Goal: Task Accomplishment & Management: Complete application form

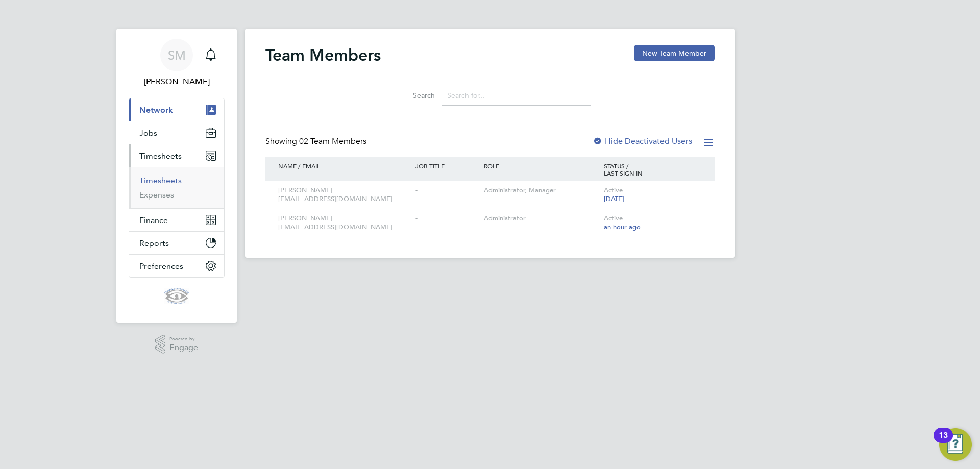
click at [160, 180] on link "Timesheets" at bounding box center [160, 181] width 42 height 10
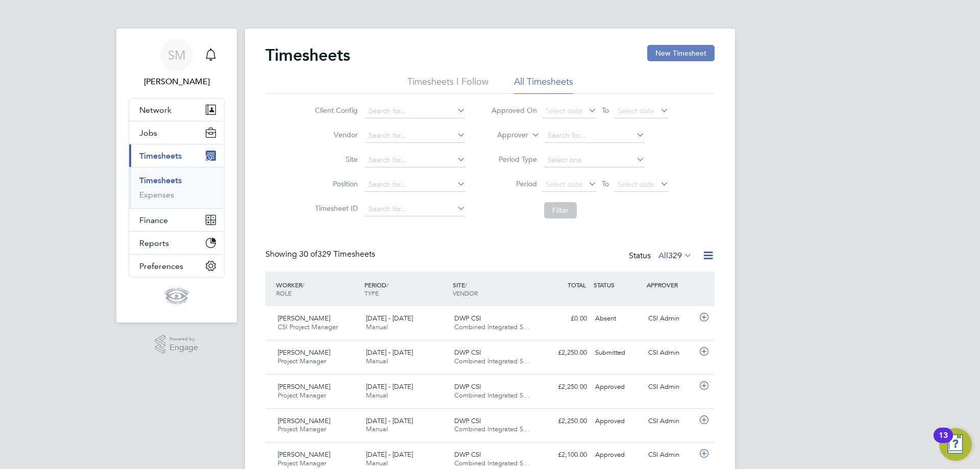
click at [683, 51] on button "New Timesheet" at bounding box center [680, 53] width 67 height 16
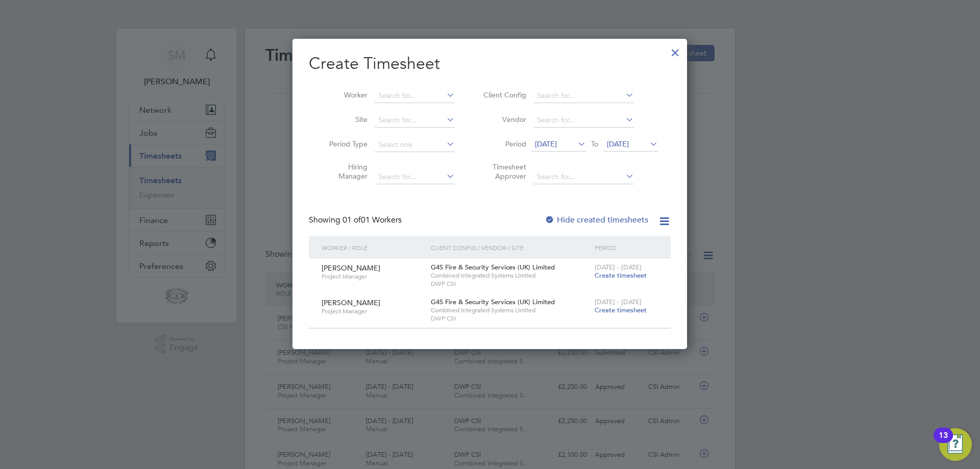
click at [576, 141] on icon at bounding box center [576, 144] width 0 height 14
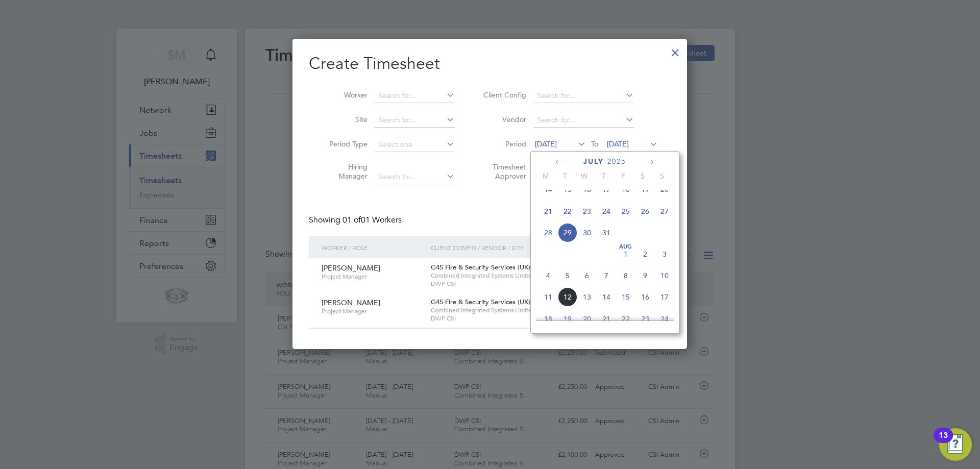
click at [548, 195] on span "14" at bounding box center [547, 189] width 19 height 19
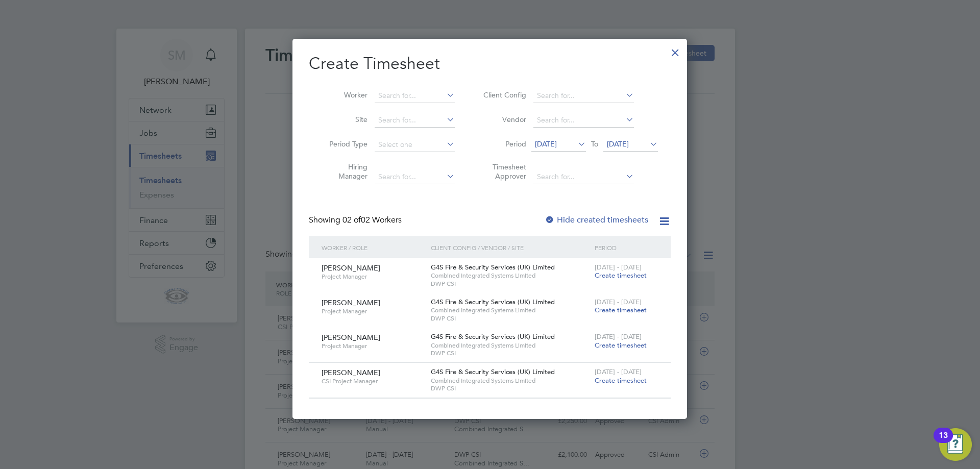
click at [626, 273] on span "Create timesheet" at bounding box center [620, 275] width 52 height 9
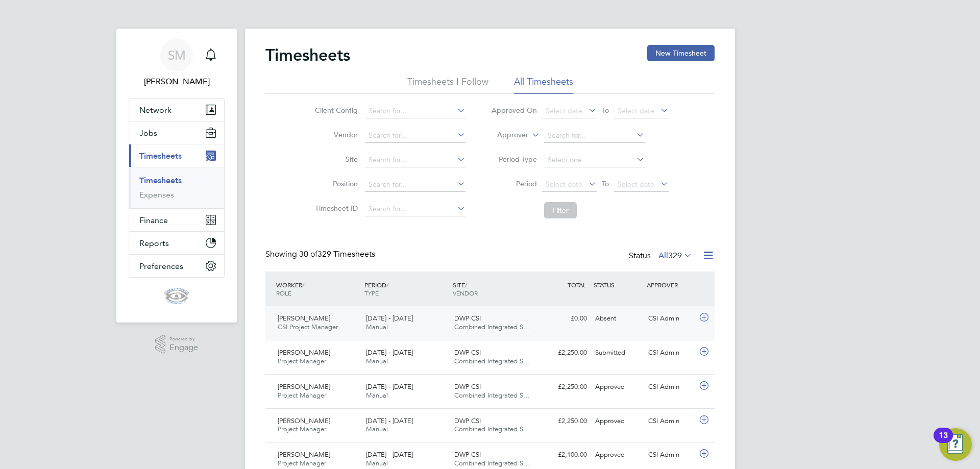
scroll to position [26, 89]
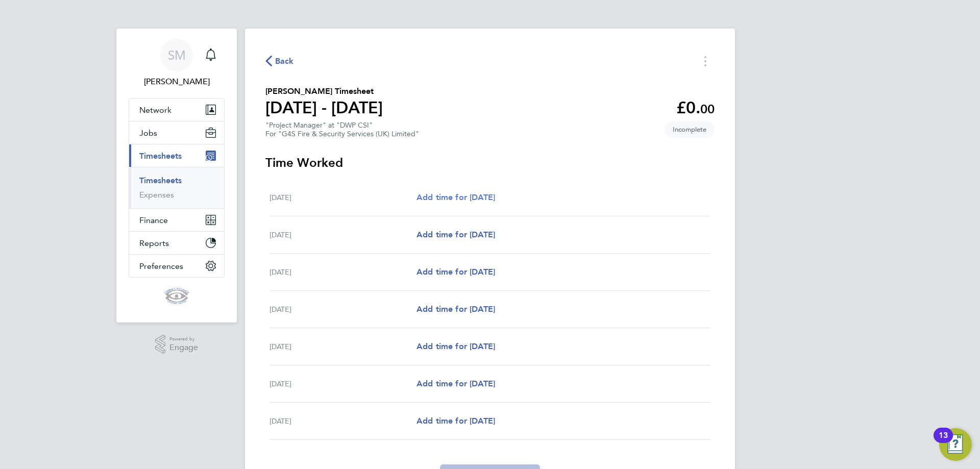
click at [488, 196] on span "Add time for [DATE]" at bounding box center [455, 197] width 79 height 10
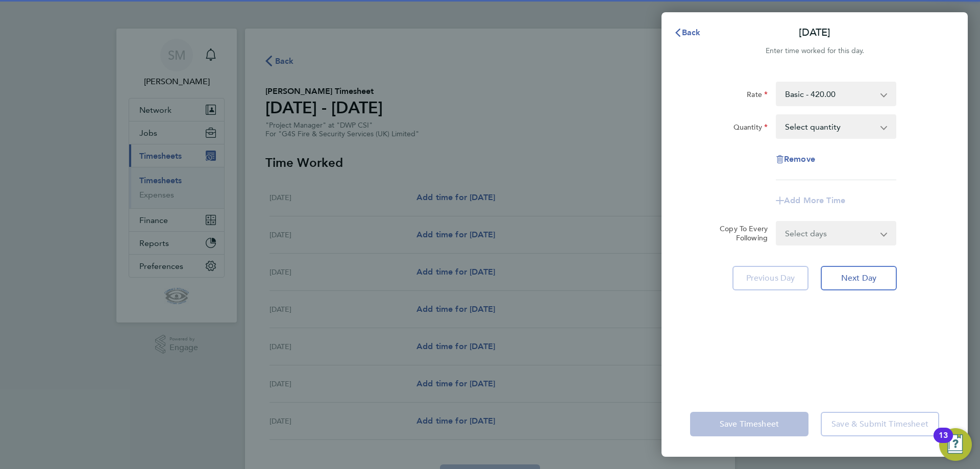
click at [832, 128] on select "Select quantity 0.5 1" at bounding box center [830, 126] width 106 height 22
select select "1"
click at [777, 115] on select "Select quantity 0.5 1" at bounding box center [830, 126] width 106 height 22
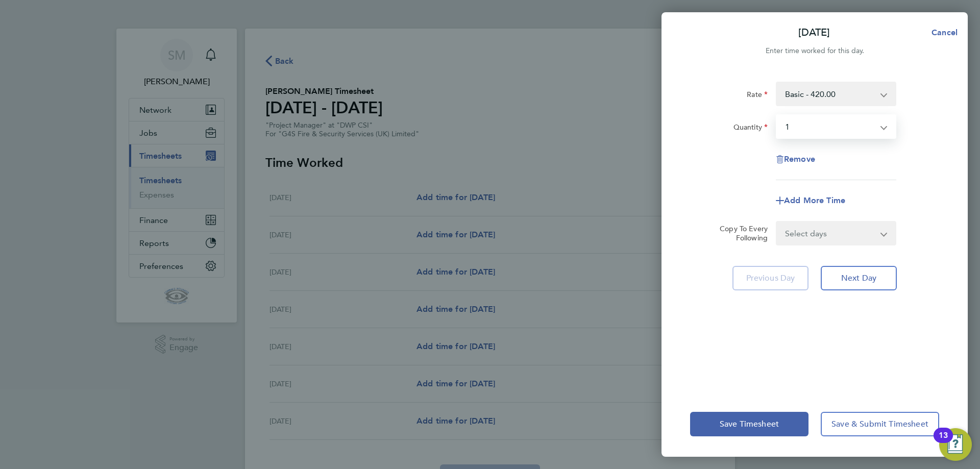
click at [823, 235] on select "Select days Day Weekday (Mon-Fri) Weekend (Sat-Sun) [DATE] [DATE] [DATE] [DATE]…" at bounding box center [830, 233] width 107 height 22
select select "WEEKDAY"
click at [777, 222] on select "Select days Day Weekday (Mon-Fri) Weekend (Sat-Sun) [DATE] [DATE] [DATE] [DATE]…" at bounding box center [830, 233] width 107 height 22
select select "[DATE]"
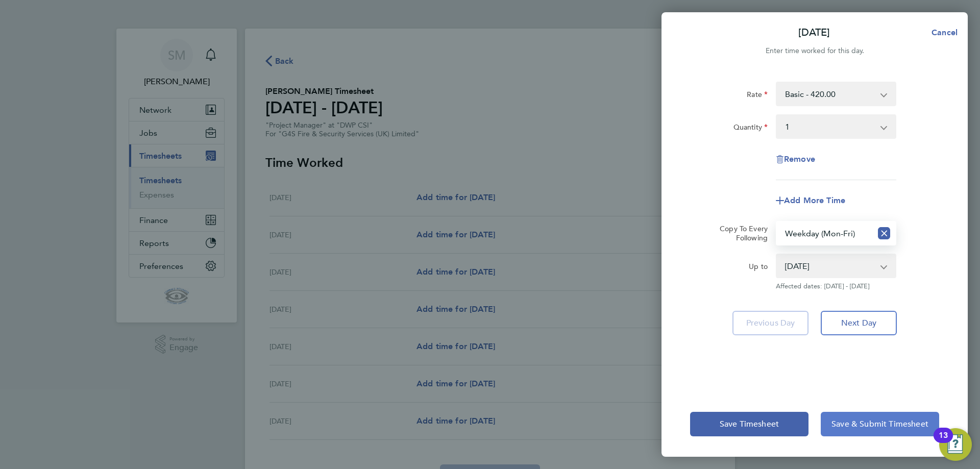
click at [884, 422] on span "Save & Submit Timesheet" at bounding box center [879, 424] width 97 height 10
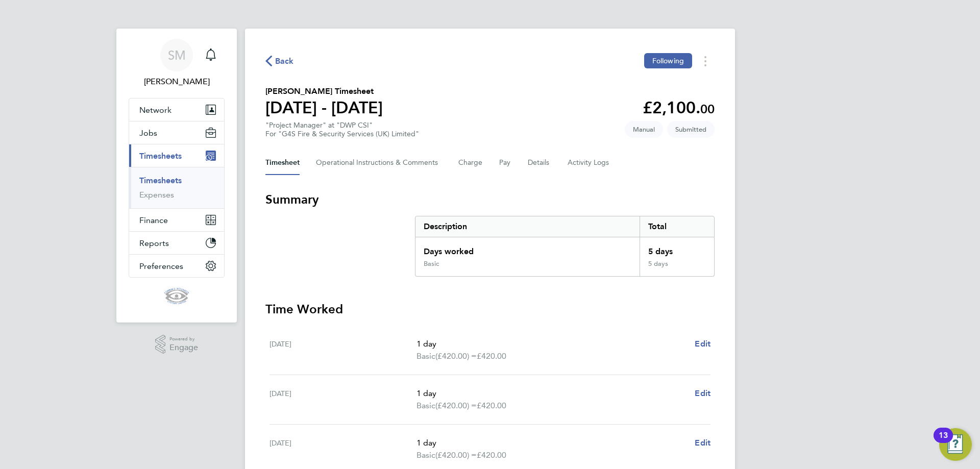
click at [280, 59] on span "Back" at bounding box center [284, 61] width 19 height 12
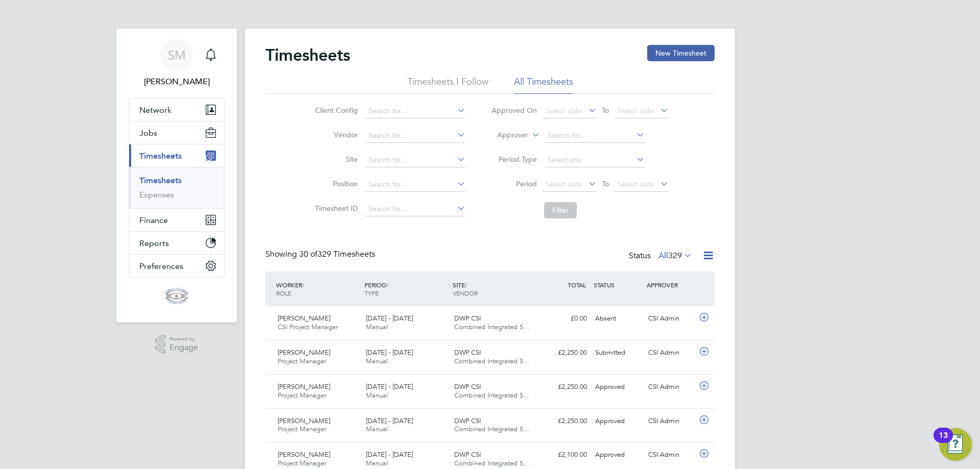
click at [686, 49] on button "New Timesheet" at bounding box center [680, 53] width 67 height 16
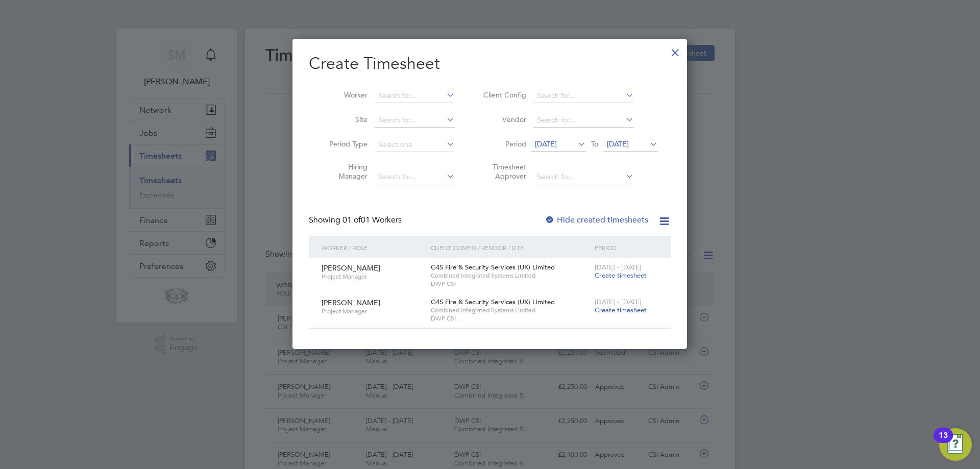
click at [618, 276] on span "Create timesheet" at bounding box center [620, 275] width 52 height 9
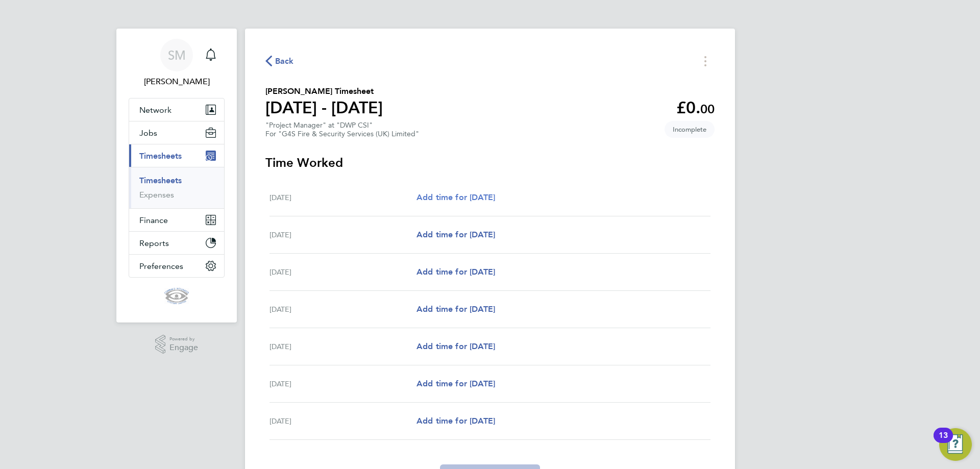
click at [489, 195] on span "Add time for [DATE]" at bounding box center [455, 197] width 79 height 10
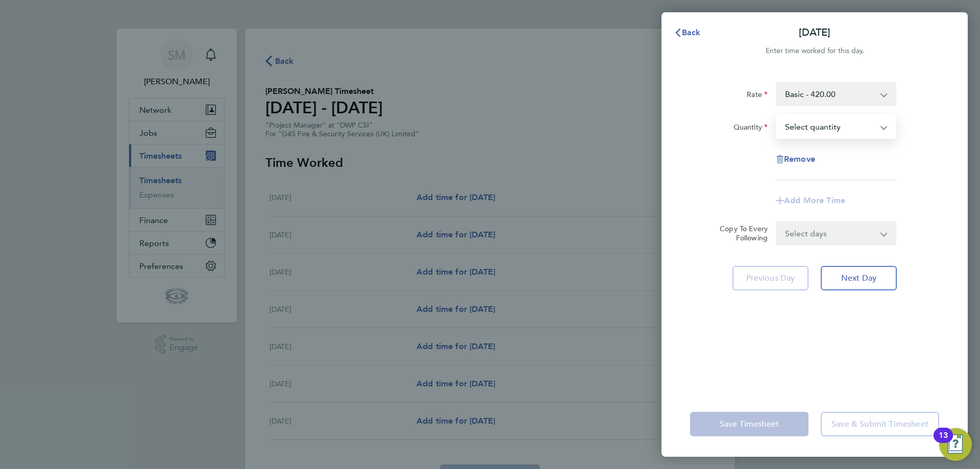
click at [845, 117] on select "Select quantity 0.5 1" at bounding box center [830, 126] width 106 height 22
select select "1"
click at [777, 115] on select "Select quantity 0.5 1" at bounding box center [830, 126] width 106 height 22
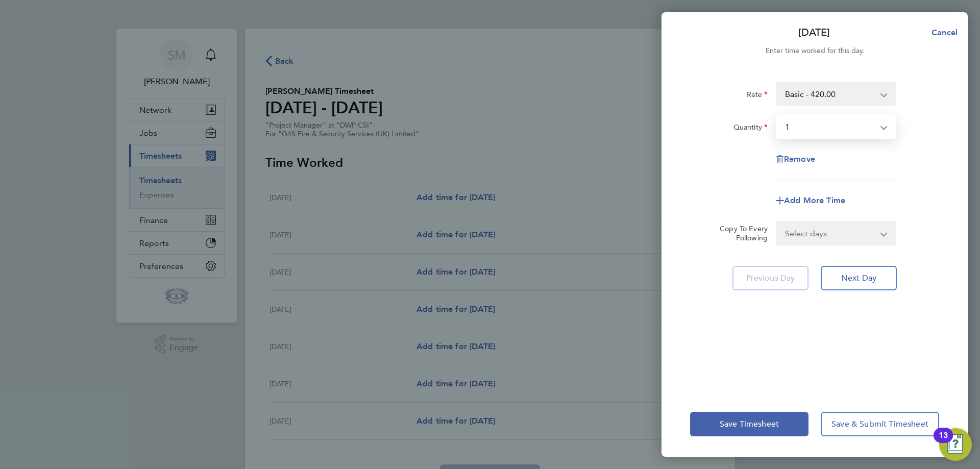
click at [830, 231] on select "Select days Day Weekday (Mon-Fri) Weekend (Sat-Sun) [DATE] [DATE] [DATE] [DATE]…" at bounding box center [830, 233] width 107 height 22
select select "WEEKDAY"
click at [777, 222] on select "Select days Day Weekday (Mon-Fri) Weekend (Sat-Sun) [DATE] [DATE] [DATE] [DATE]…" at bounding box center [830, 233] width 107 height 22
select select "[DATE]"
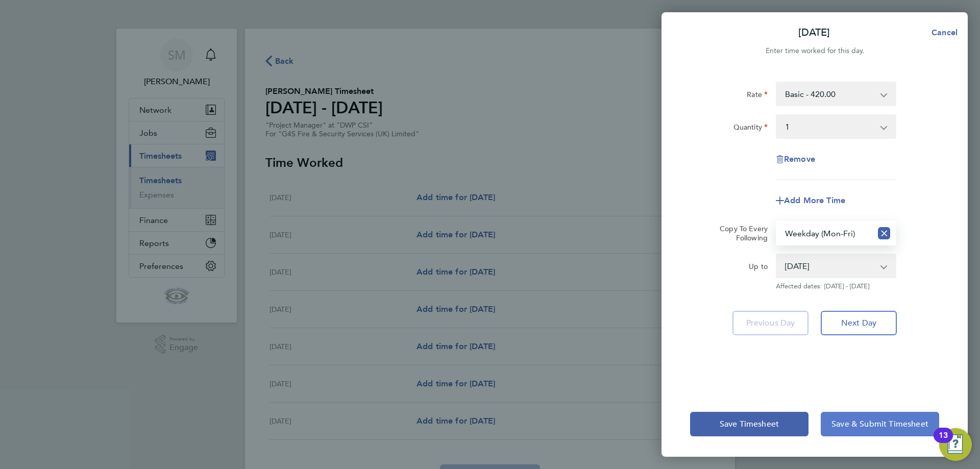
click at [854, 425] on span "Save & Submit Timesheet" at bounding box center [879, 424] width 97 height 10
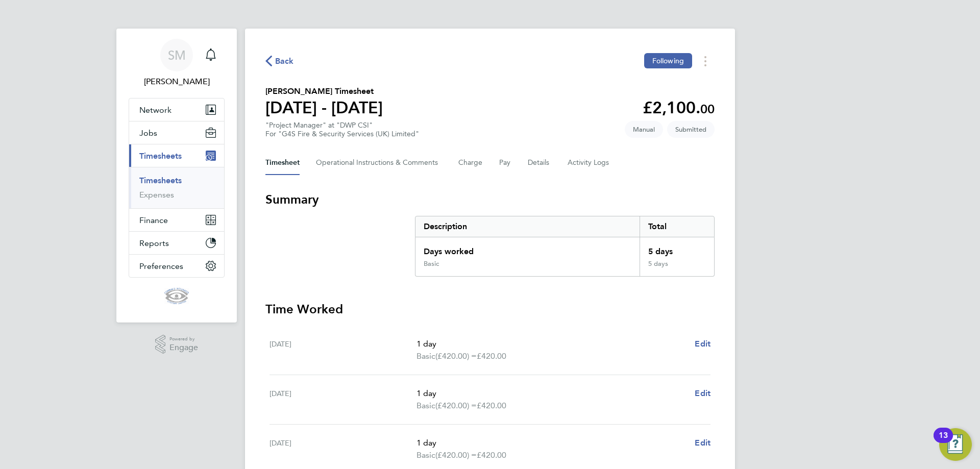
click at [285, 62] on span "Back" at bounding box center [284, 61] width 19 height 12
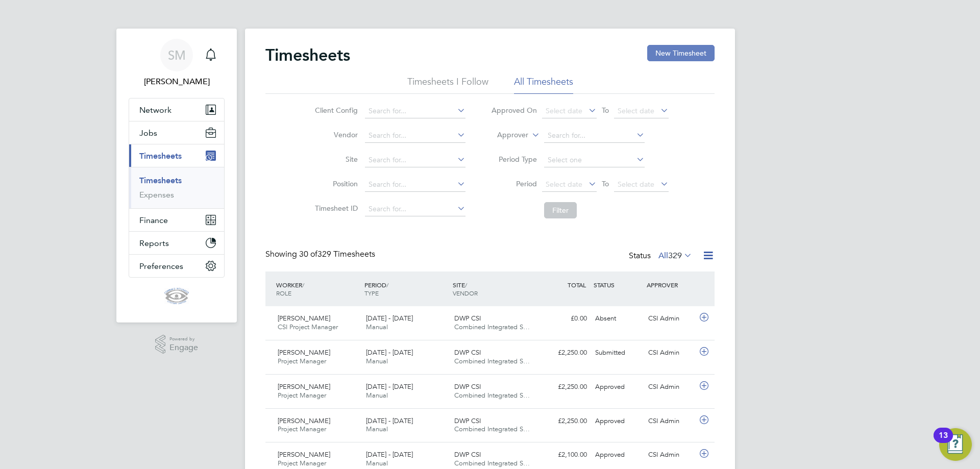
click at [690, 50] on button "New Timesheet" at bounding box center [680, 53] width 67 height 16
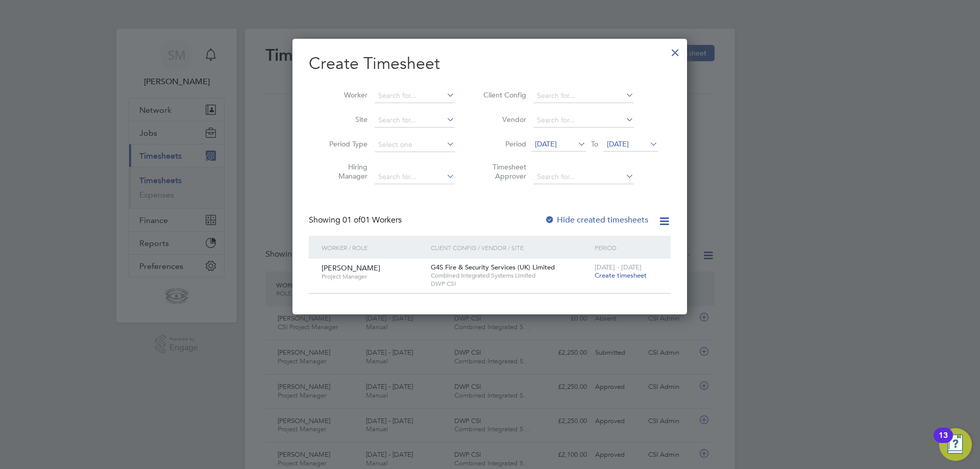
click at [612, 274] on span "Create timesheet" at bounding box center [620, 275] width 52 height 9
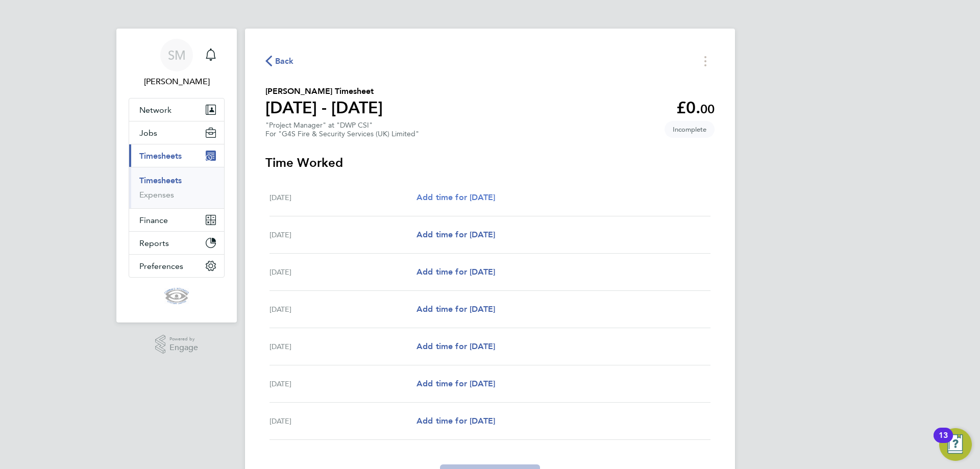
click at [477, 196] on span "Add time for [DATE]" at bounding box center [455, 197] width 79 height 10
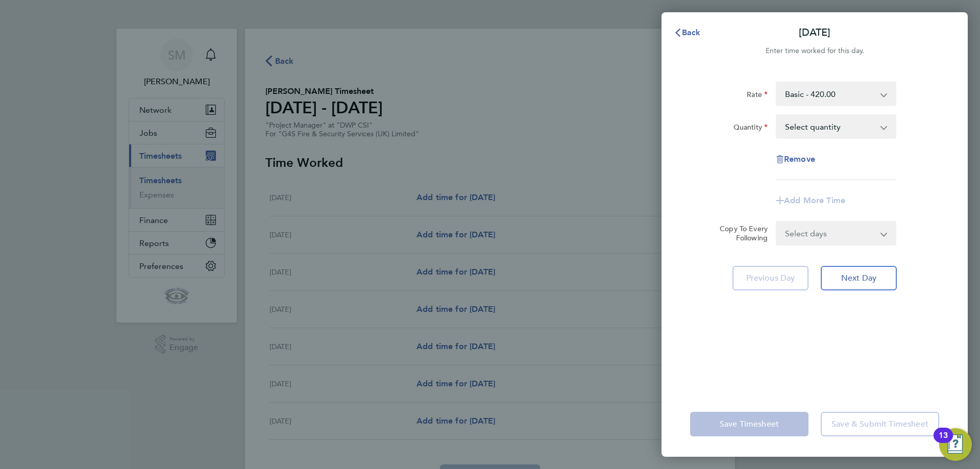
click at [806, 123] on select "Select quantity 0.5 1" at bounding box center [830, 126] width 106 height 22
select select "1"
click at [777, 115] on select "Select quantity 0.5 1" at bounding box center [830, 126] width 106 height 22
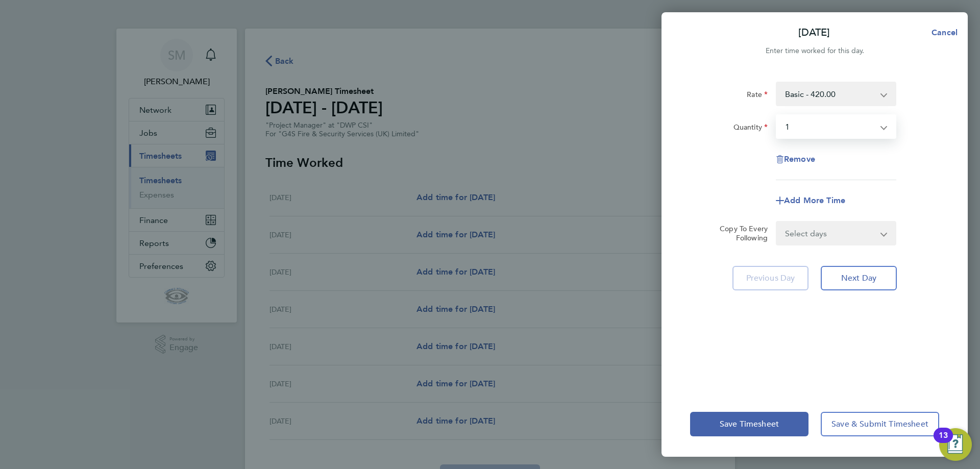
click at [819, 229] on select "Select days Day Weekday (Mon-Fri) Weekend (Sat-Sun) [DATE] [DATE] [DATE] [DATE]…" at bounding box center [830, 233] width 107 height 22
select select "WEEKDAY"
click at [777, 222] on select "Select days Day Weekday (Mon-Fri) Weekend (Sat-Sun) [DATE] [DATE] [DATE] [DATE]…" at bounding box center [830, 233] width 107 height 22
select select "[DATE]"
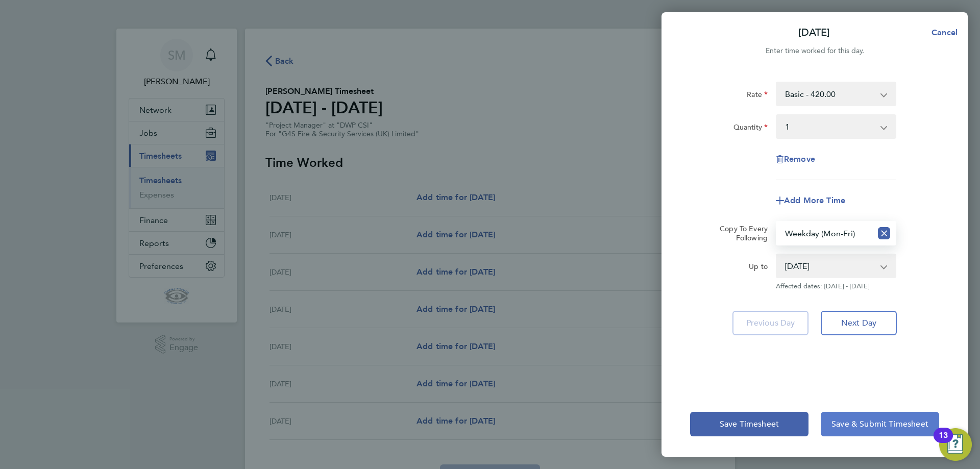
click at [867, 424] on span "Save & Submit Timesheet" at bounding box center [879, 424] width 97 height 10
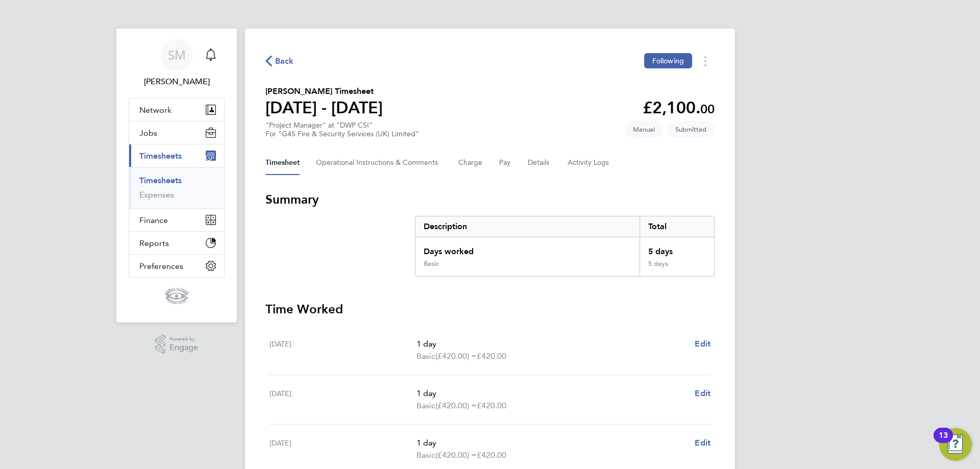
click at [288, 63] on span "Back" at bounding box center [284, 61] width 19 height 12
